Goal: Check status: Check status

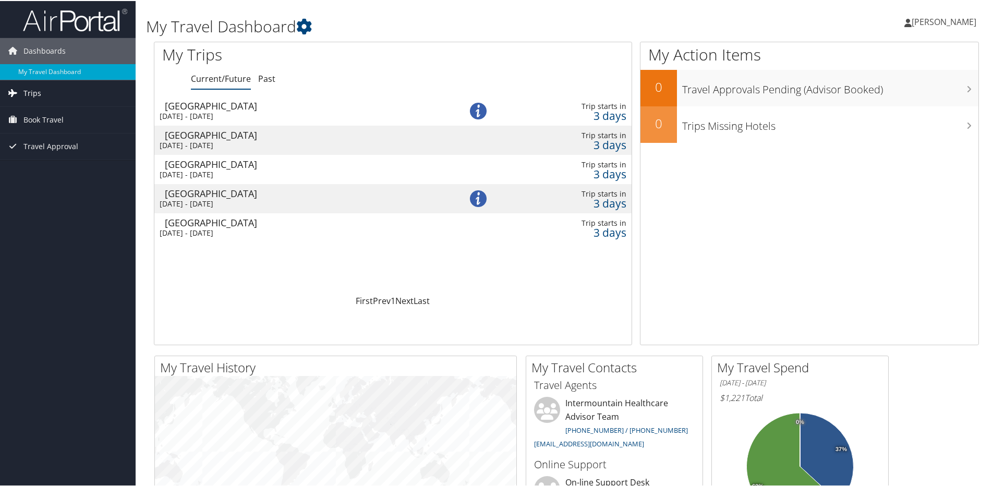
click at [38, 91] on span "Trips" at bounding box center [32, 92] width 18 height 26
click at [50, 113] on link "Current/Future Trips" at bounding box center [68, 113] width 136 height 16
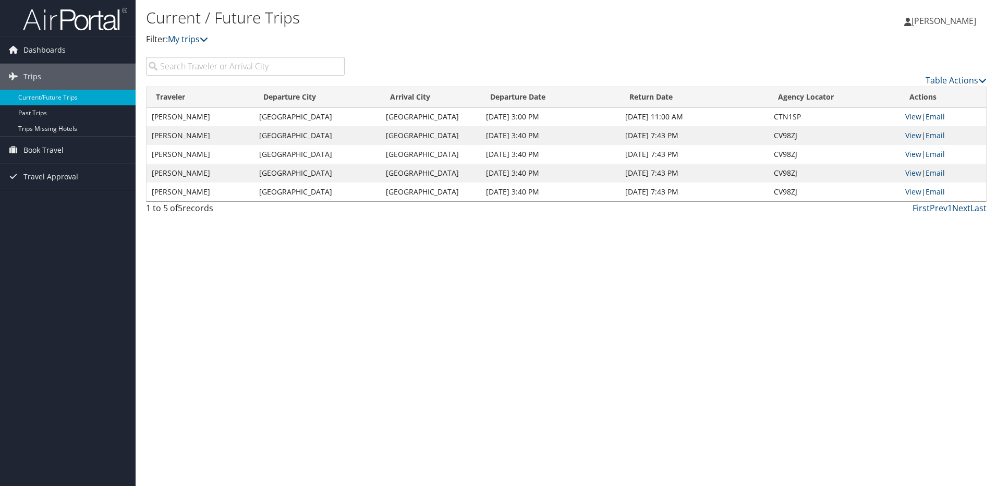
click at [914, 116] on link "View" at bounding box center [914, 117] width 16 height 10
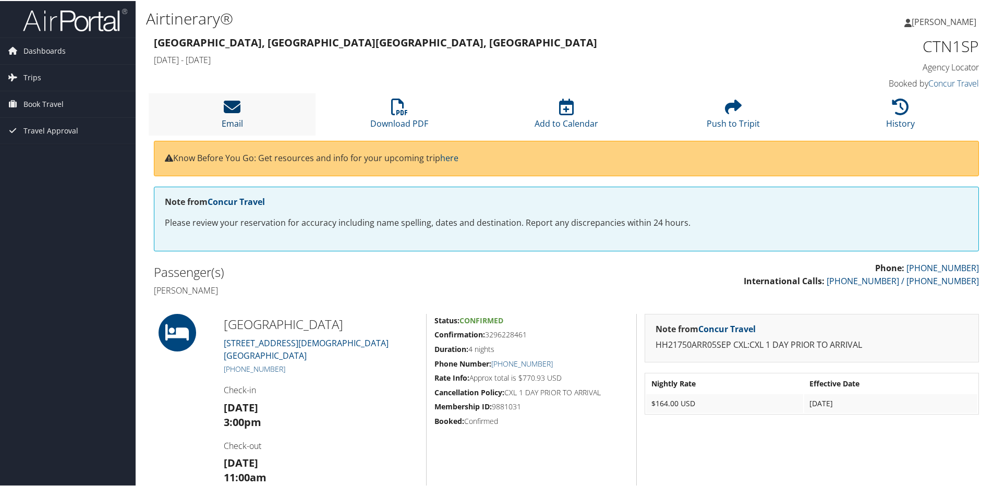
click at [225, 111] on icon at bounding box center [232, 106] width 17 height 17
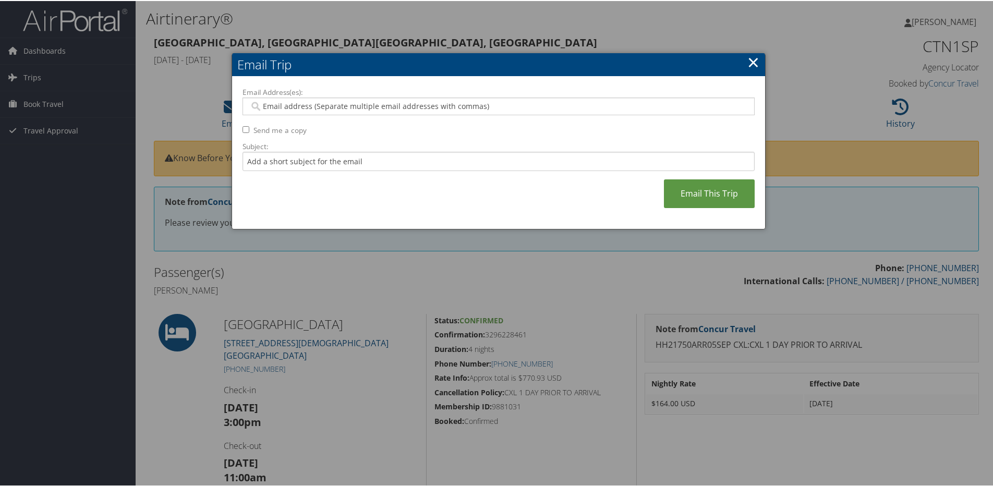
click at [751, 59] on link "×" at bounding box center [754, 61] width 12 height 21
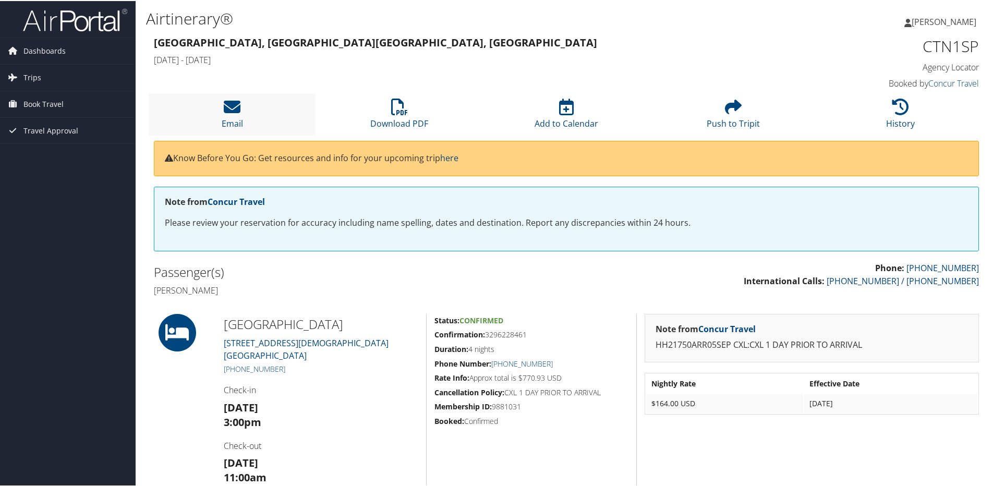
click at [242, 111] on li "Email" at bounding box center [232, 113] width 167 height 42
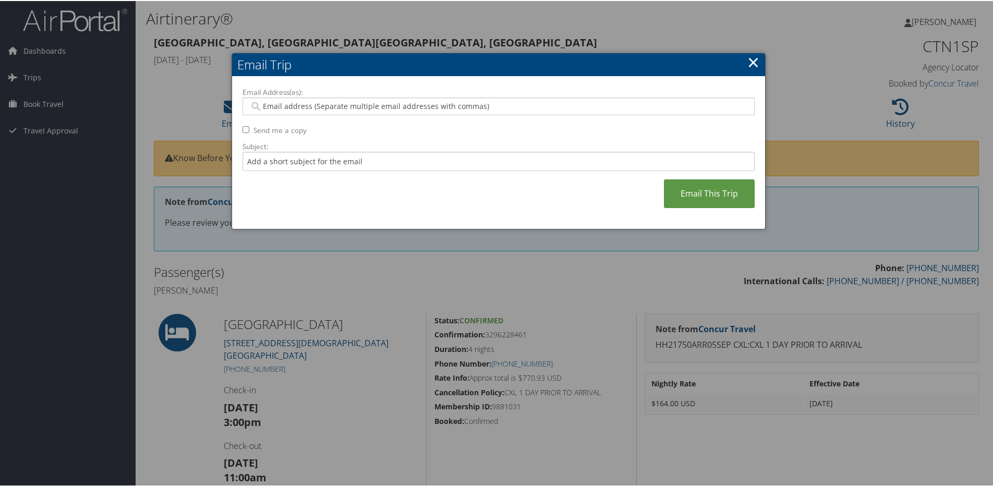
click at [263, 131] on label "Send me a copy" at bounding box center [280, 129] width 53 height 10
click at [249, 131] on input "Send me a copy" at bounding box center [246, 128] width 7 height 7
click at [263, 131] on label "Send me a copy" at bounding box center [280, 129] width 53 height 10
click at [249, 131] on input "Send me a copy" at bounding box center [246, 128] width 7 height 7
checkbox input "false"
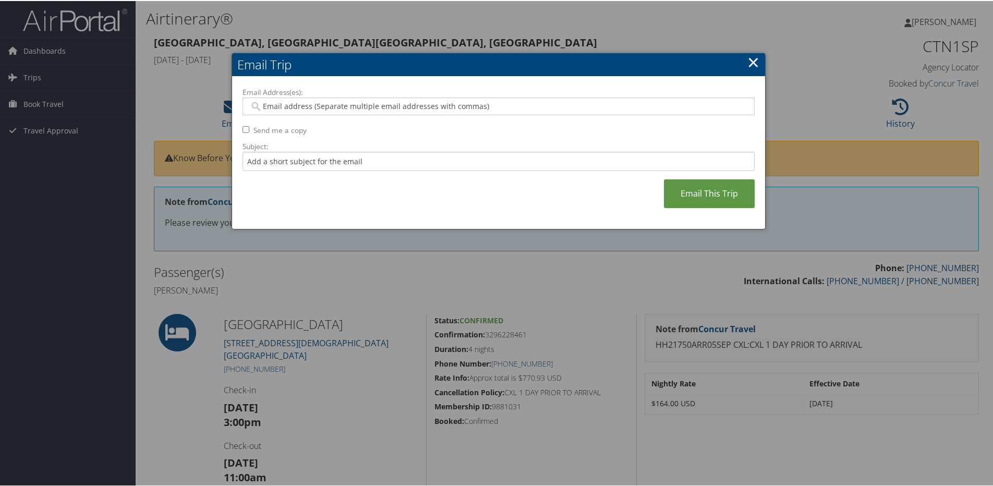
click at [752, 54] on link "×" at bounding box center [754, 61] width 12 height 21
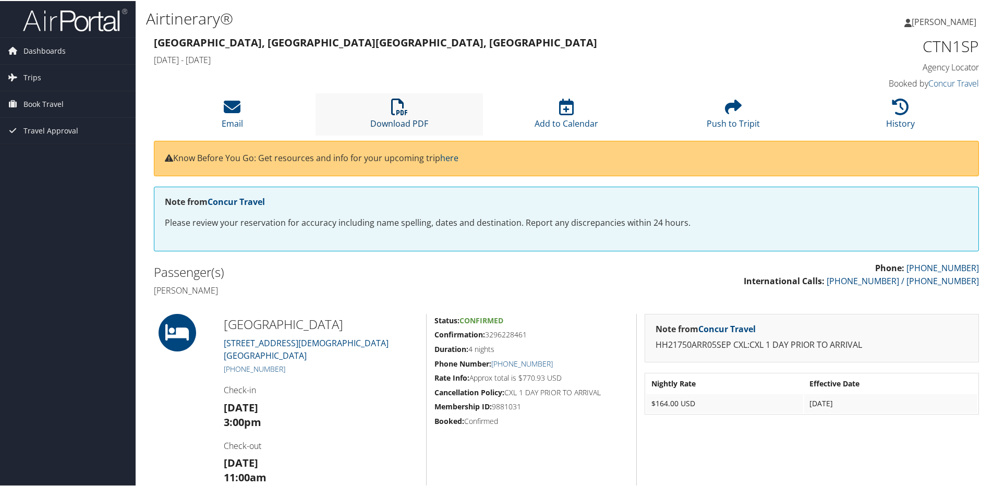
click at [403, 112] on icon at bounding box center [399, 106] width 17 height 17
click at [32, 76] on span "Trips" at bounding box center [32, 77] width 18 height 26
click at [43, 96] on link "Current/Future Trips" at bounding box center [68, 98] width 136 height 16
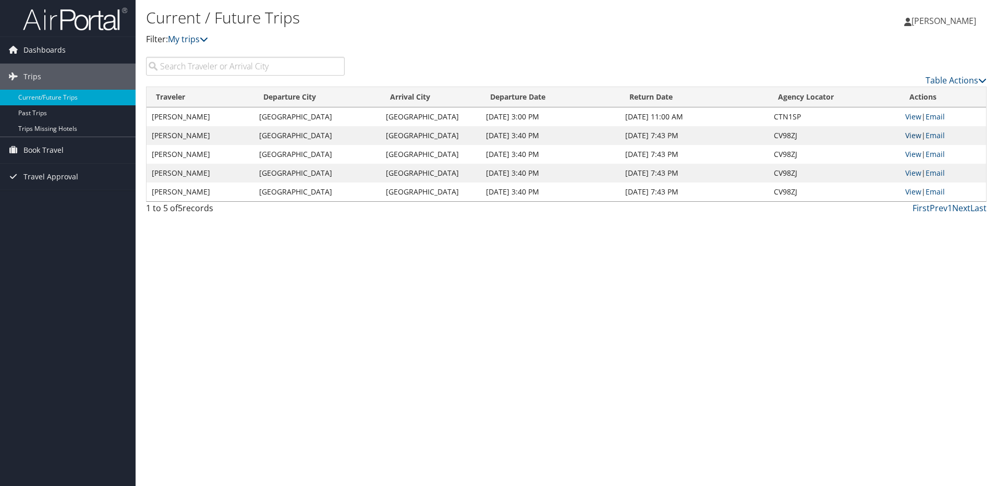
click at [910, 135] on link "View" at bounding box center [914, 135] width 16 height 10
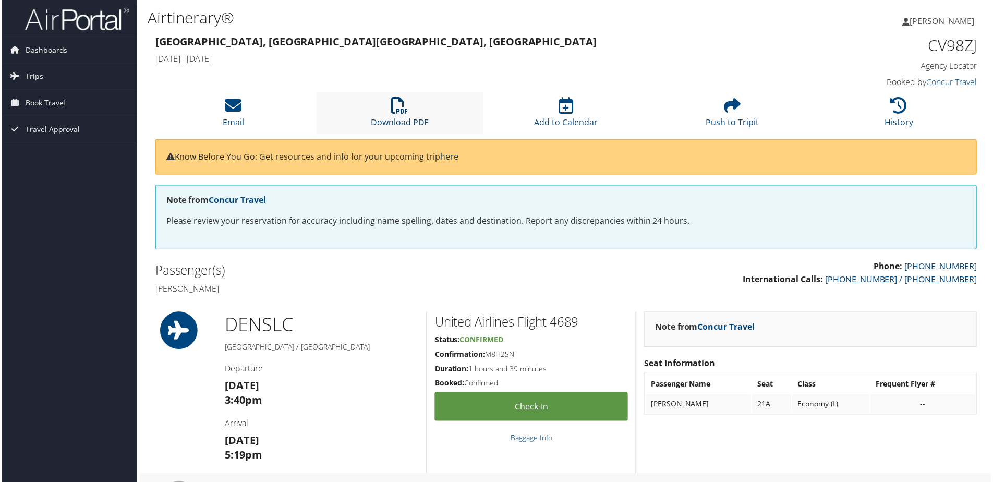
click at [401, 107] on icon at bounding box center [399, 106] width 17 height 17
click at [674, 32] on div "[PERSON_NAME] [PERSON_NAME] My Settings Travel Agency Contacts View Travel Prof…" at bounding box center [831, 25] width 332 height 40
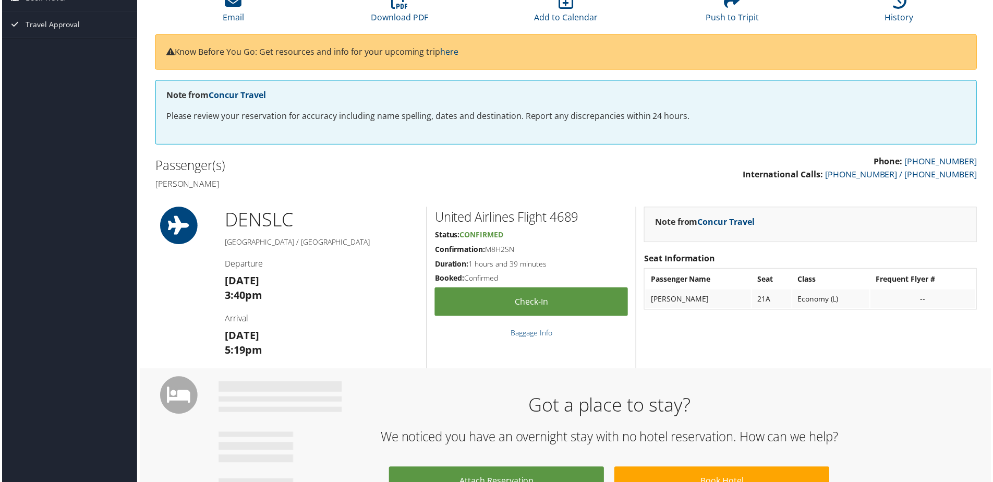
scroll to position [104, 0]
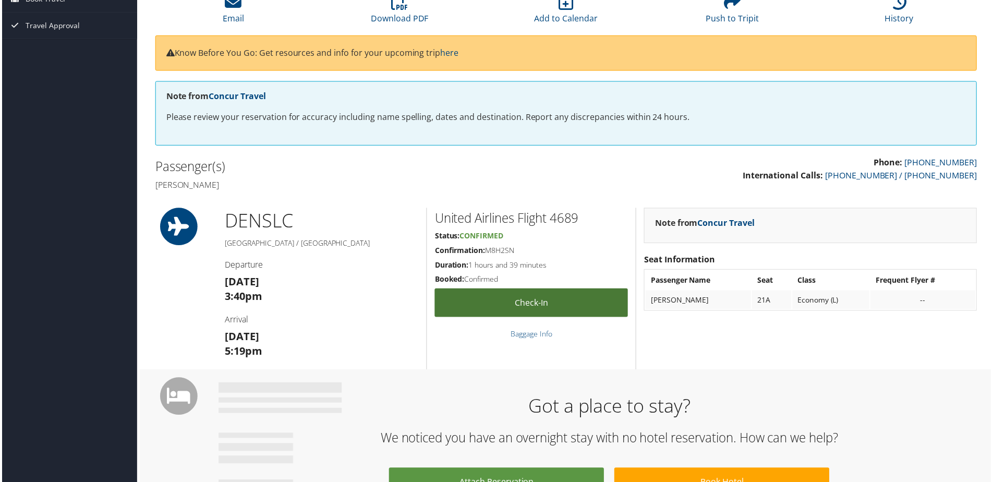
click at [538, 304] on link "Check-in" at bounding box center [532, 304] width 194 height 29
drag, startPoint x: 521, startPoint y: 251, endPoint x: 489, endPoint y: 253, distance: 32.4
click at [489, 253] on h5 "Confirmation: M8H2SN" at bounding box center [532, 251] width 194 height 10
copy h5 "M8H2SN"
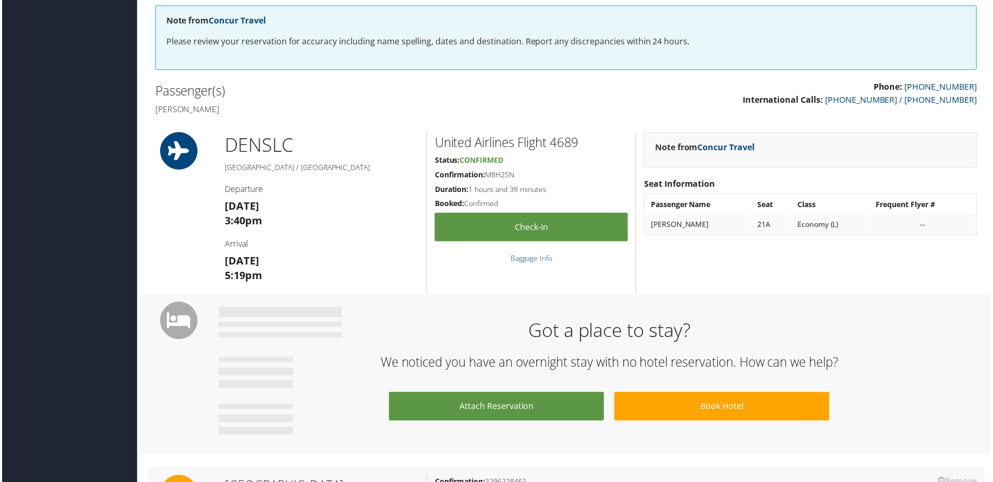
scroll to position [156, 0]
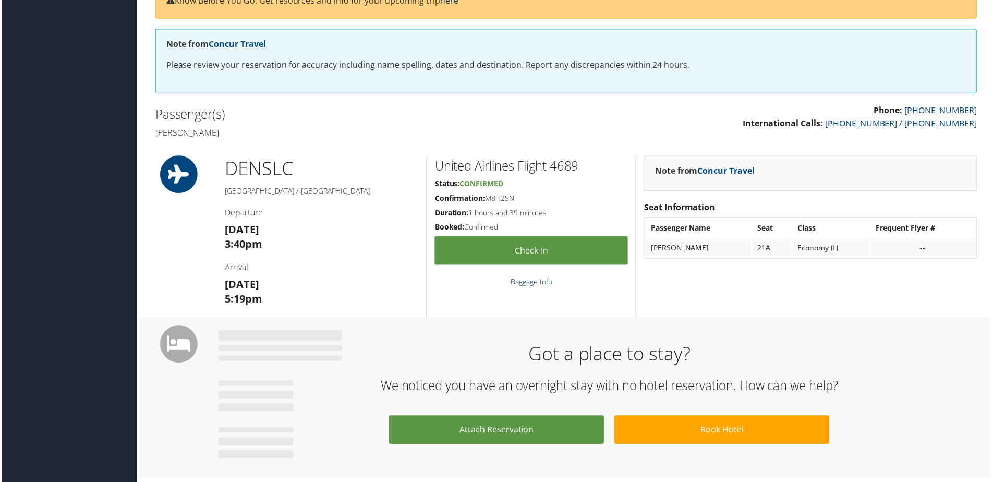
click at [536, 280] on link "Baggage Info" at bounding box center [532, 283] width 42 height 10
